Goal: Transaction & Acquisition: Purchase product/service

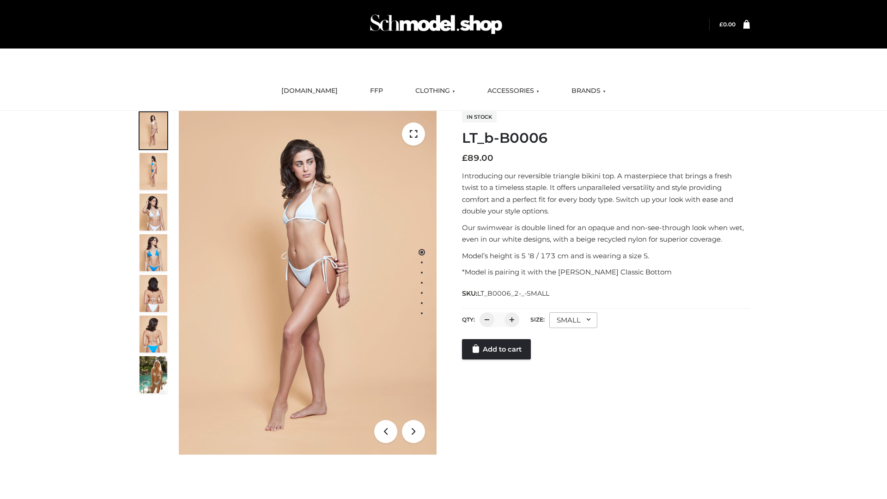
click at [497, 359] on link "Add to cart" at bounding box center [496, 349] width 69 height 20
